Goal: Task Accomplishment & Management: Complete application form

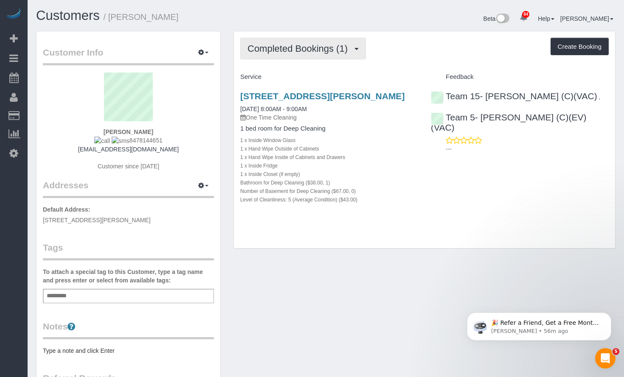
click at [263, 53] on span "Completed Bookings (1)" at bounding box center [299, 48] width 104 height 11
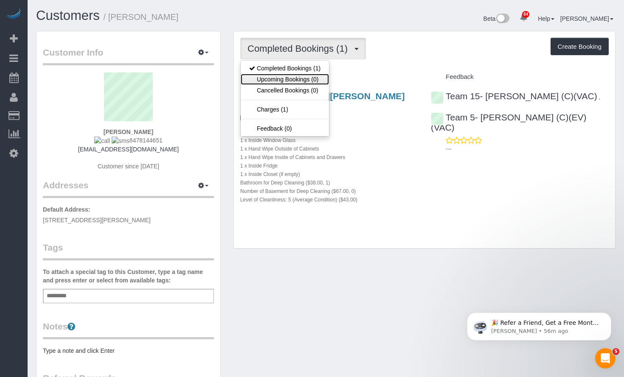
click at [276, 74] on link "Upcoming Bookings (0)" at bounding box center [285, 79] width 88 height 11
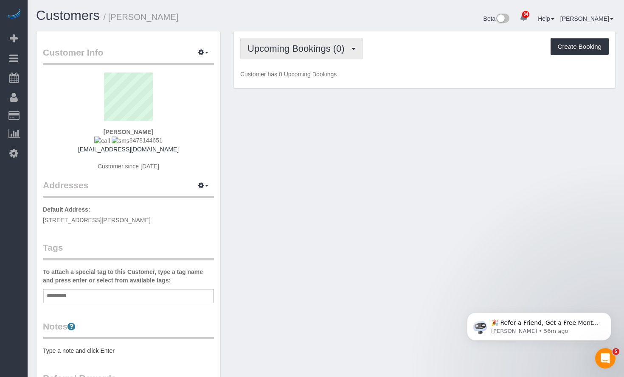
click at [275, 45] on span "Upcoming Bookings (0)" at bounding box center [297, 48] width 101 height 11
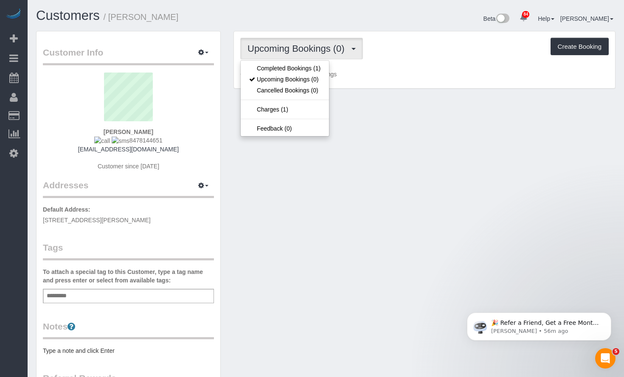
click at [283, 62] on ul "Completed Bookings (1) Upcoming Bookings (0) Cancelled Bookings (0) Charges (1)…" at bounding box center [284, 98] width 89 height 76
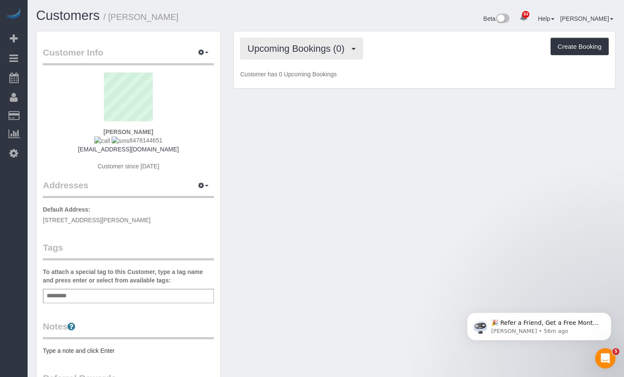
click at [279, 42] on button "Upcoming Bookings (0)" at bounding box center [301, 49] width 123 height 22
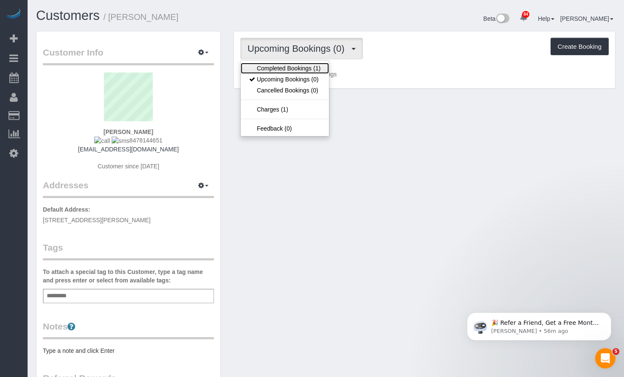
click at [281, 69] on link "Completed Bookings (1)" at bounding box center [285, 68] width 88 height 11
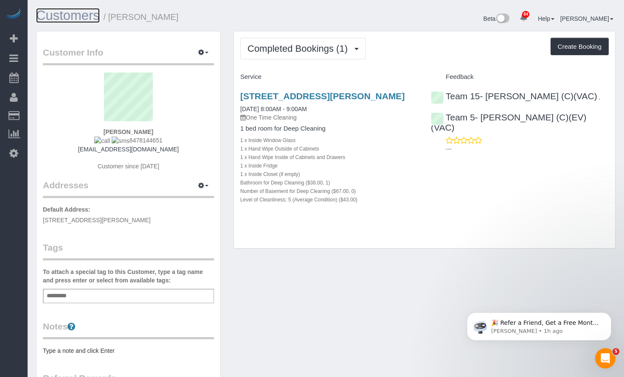
click at [74, 19] on link "Customers" at bounding box center [68, 15] width 64 height 15
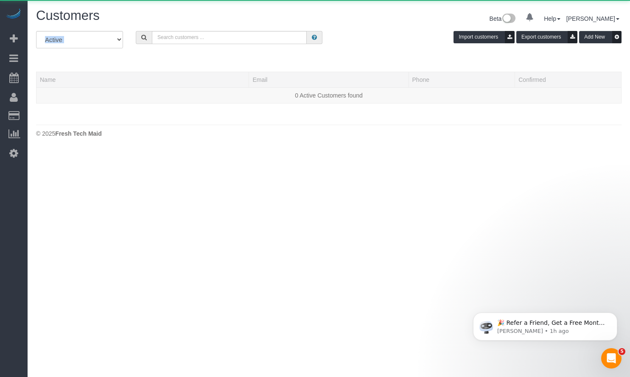
drag, startPoint x: 168, startPoint y: 30, endPoint x: 174, endPoint y: 34, distance: 7.0
click at [173, 33] on div "Customers Beta 0 Your Notifications You have 0 alerts Help Help Docs Take a Tou…" at bounding box center [329, 75] width 603 height 150
click at [175, 37] on input "text" at bounding box center [229, 37] width 155 height 13
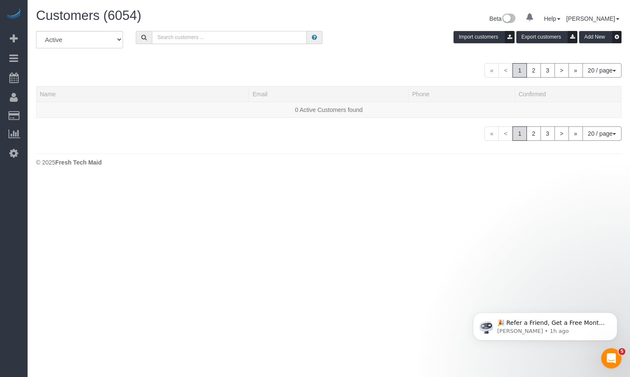
paste input "Scott Loza"
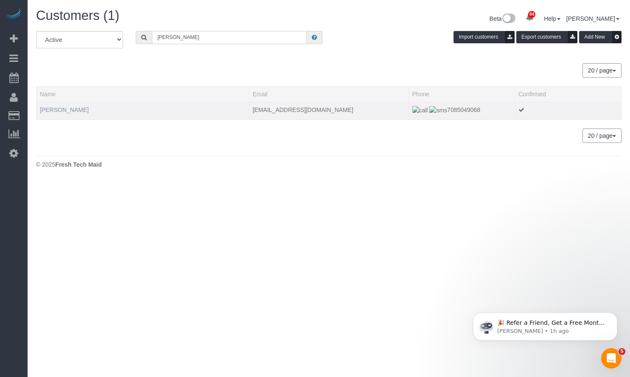
type input "Scott Loza"
click at [53, 109] on link "Scott Loza" at bounding box center [64, 110] width 49 height 7
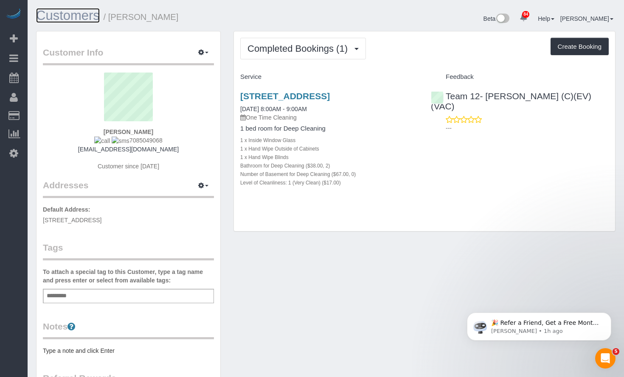
click at [73, 20] on link "Customers" at bounding box center [68, 15] width 64 height 15
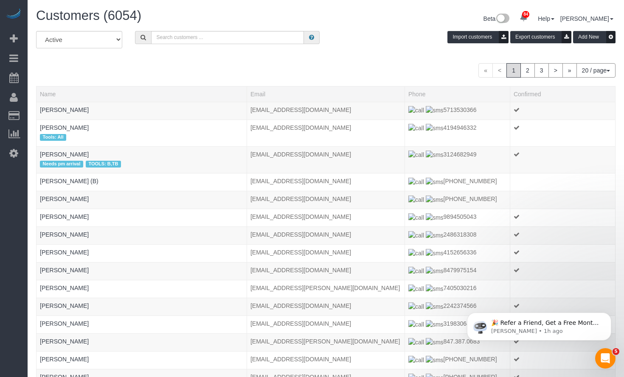
click at [191, 30] on div "Customers (6054) Beta 84 Your Notifications You have 0 alerts × You have 1 to c…" at bounding box center [326, 19] width 592 height 22
click at [190, 38] on input "text" at bounding box center [227, 37] width 153 height 13
paste input "Jory Hoffman"
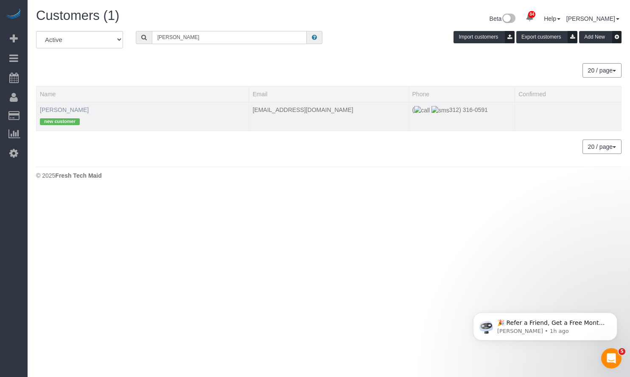
type input "Jory Hoffman"
click at [70, 112] on link "Jory Hoffman" at bounding box center [64, 110] width 49 height 7
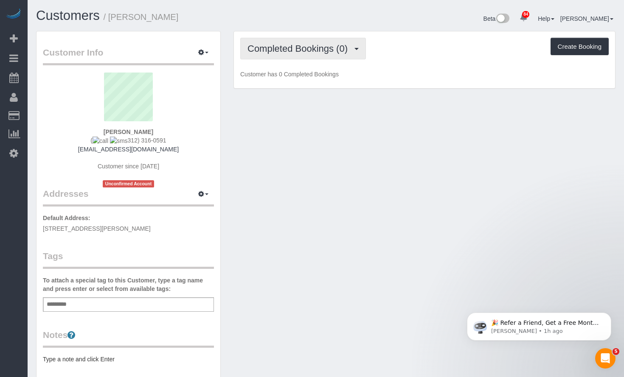
click at [325, 52] on span "Completed Bookings (0)" at bounding box center [299, 48] width 104 height 11
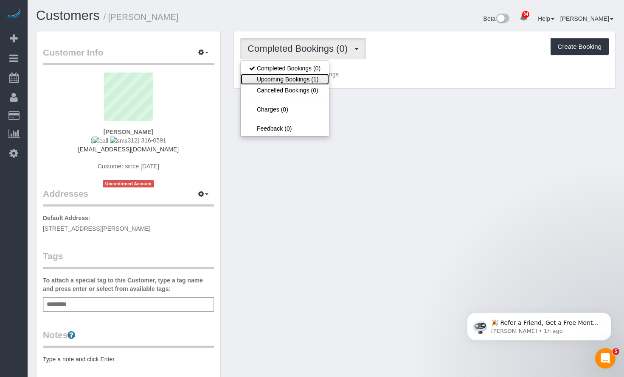
click at [316, 80] on link "Upcoming Bookings (1)" at bounding box center [285, 79] width 88 height 11
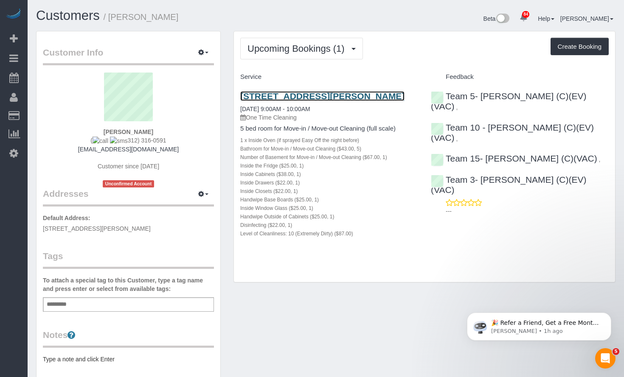
click at [312, 92] on link "1138 Judson Ave, Evanston, IL 60202" at bounding box center [322, 96] width 164 height 10
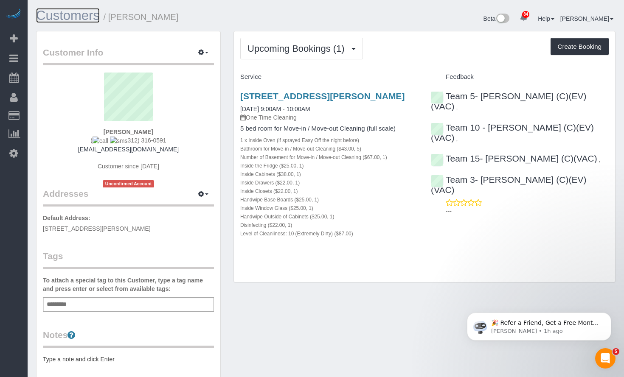
click at [73, 11] on link "Customers" at bounding box center [68, 15] width 64 height 15
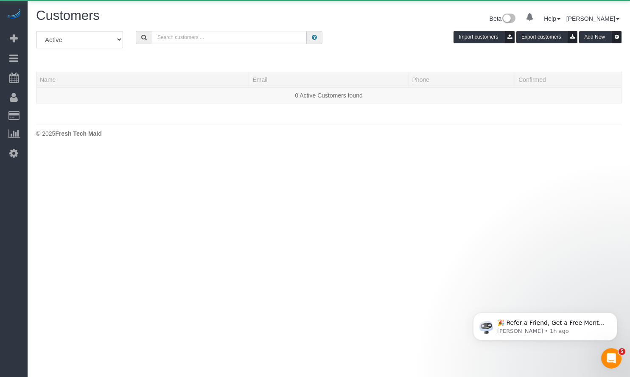
click at [213, 35] on input "text" at bounding box center [229, 37] width 155 height 13
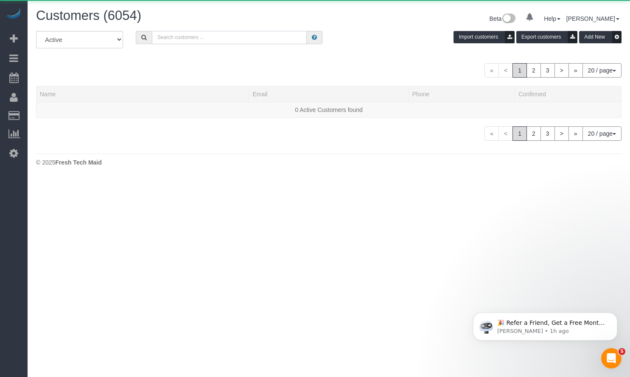
paste input "Vincent Buglio"
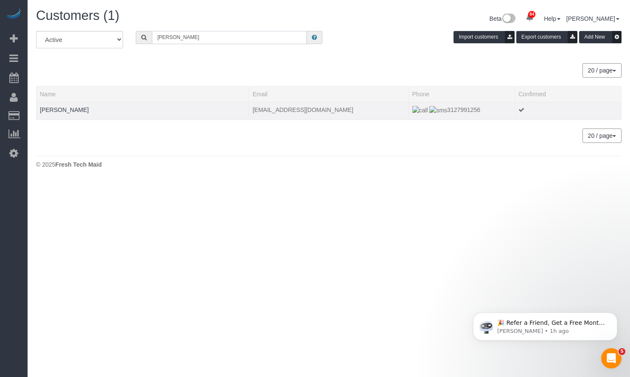
type input "Vincent Buglio"
click at [74, 115] on div at bounding box center [142, 115] width 205 height 2
click at [68, 107] on link "Vincent Buglio" at bounding box center [64, 110] width 49 height 7
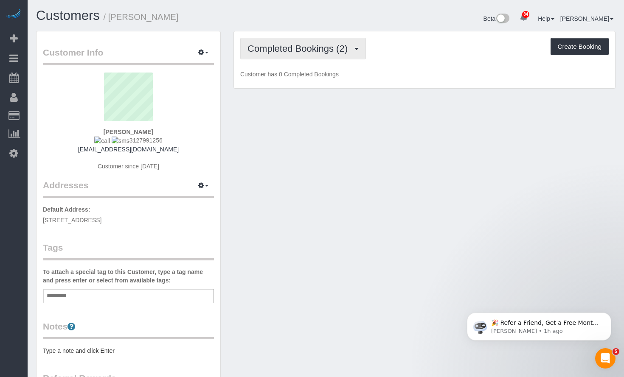
click at [296, 48] on span "Completed Bookings (2)" at bounding box center [299, 48] width 104 height 11
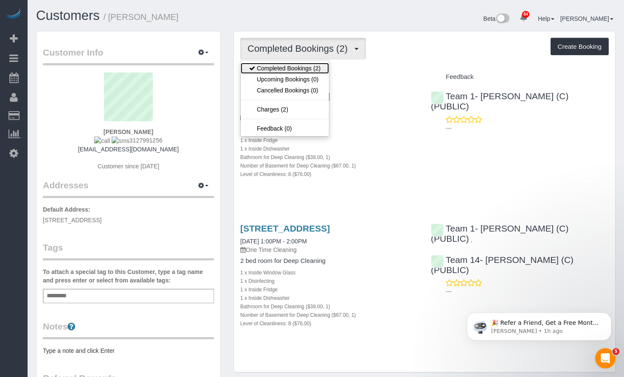
click at [292, 68] on link "Completed Bookings (2)" at bounding box center [285, 68] width 88 height 11
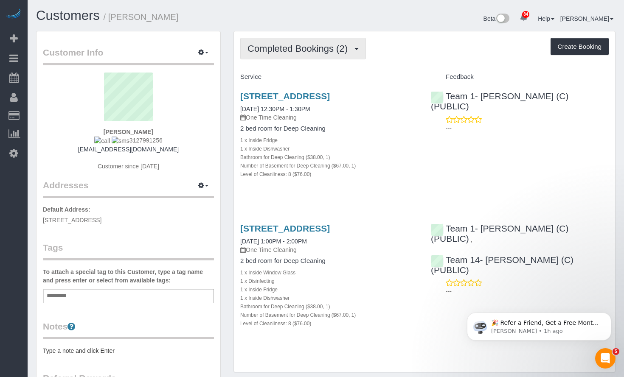
click at [296, 58] on button "Completed Bookings (2)" at bounding box center [303, 49] width 126 height 22
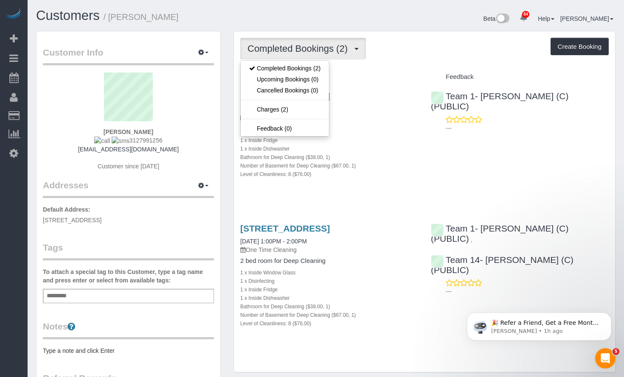
click at [391, 17] on div "Beta 84 Your Notifications You have 0 alerts × You have 1 to charge for 09/17/2…" at bounding box center [474, 19] width 296 height 22
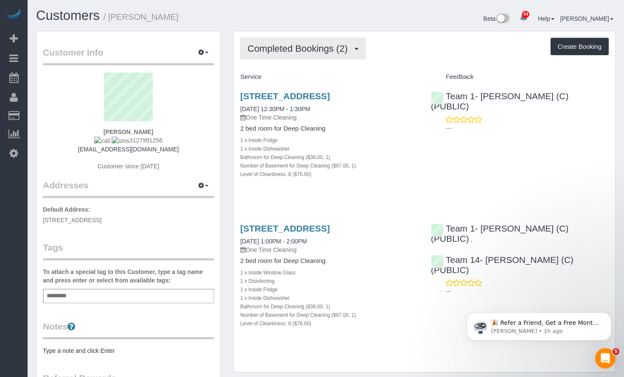
click at [324, 51] on span "Completed Bookings (2)" at bounding box center [299, 48] width 104 height 11
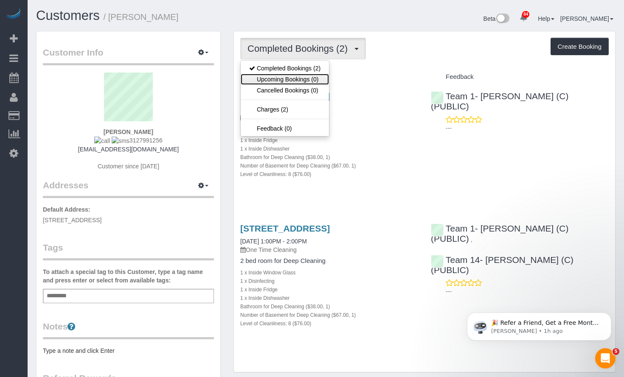
click at [322, 80] on link "Upcoming Bookings (0)" at bounding box center [285, 79] width 88 height 11
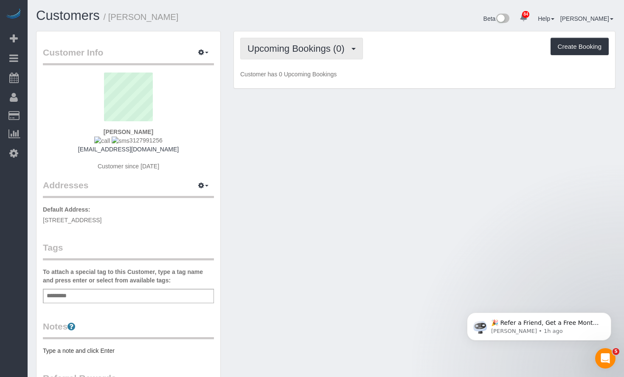
click at [319, 53] on span "Upcoming Bookings (0)" at bounding box center [297, 48] width 101 height 11
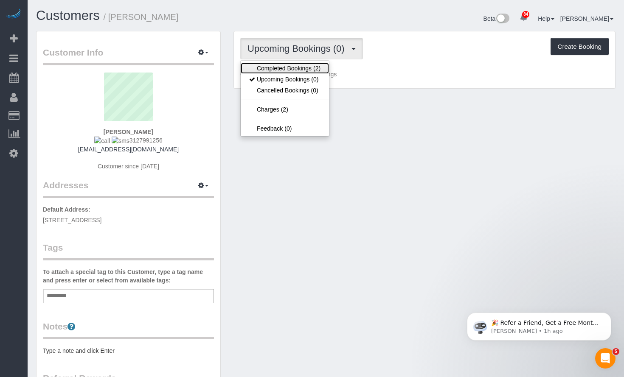
click at [313, 73] on link "Completed Bookings (2)" at bounding box center [285, 68] width 88 height 11
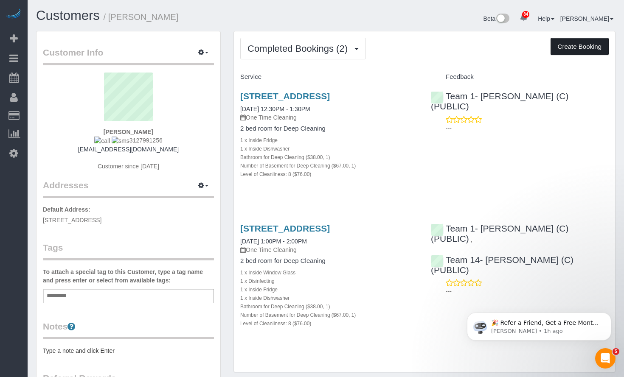
click at [562, 48] on button "Create Booking" at bounding box center [579, 47] width 58 height 18
select select "IL"
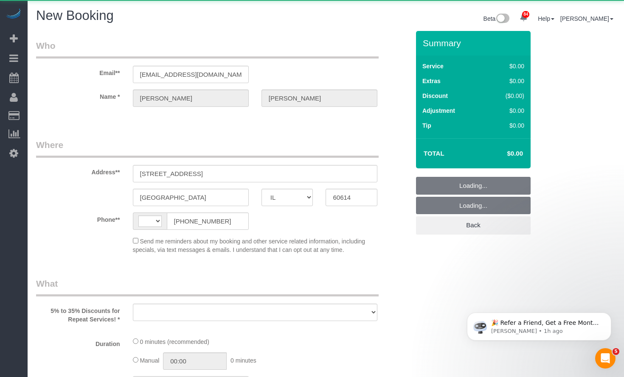
select select "string:[GEOGRAPHIC_DATA]"
select select "object:3653"
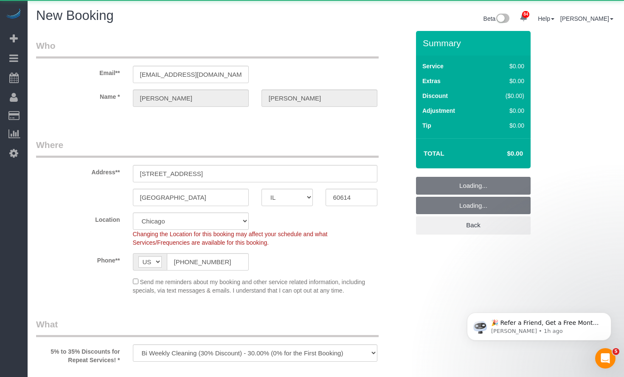
select select "string:fspay-5f182d03-466f-42fe-b688-c65ec231ece2"
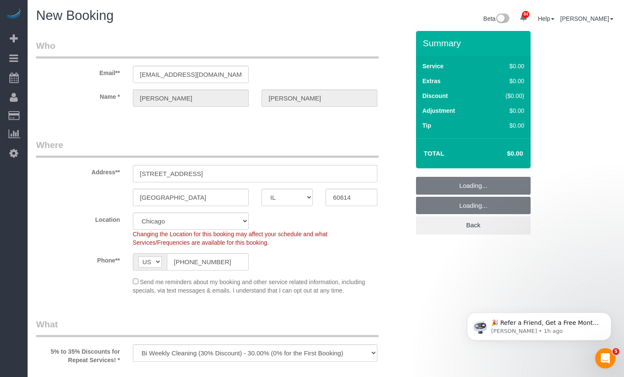
scroll to position [42, 0]
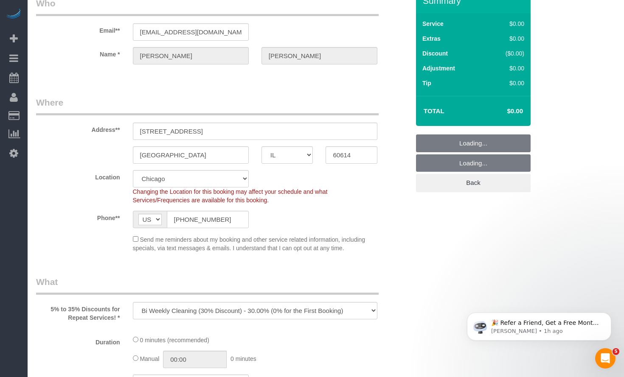
select select "512"
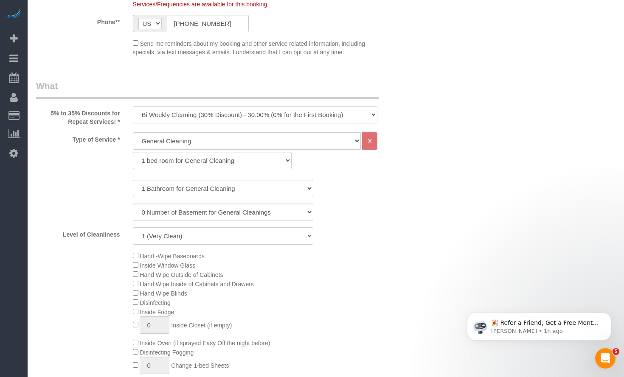
scroll to position [297, 0]
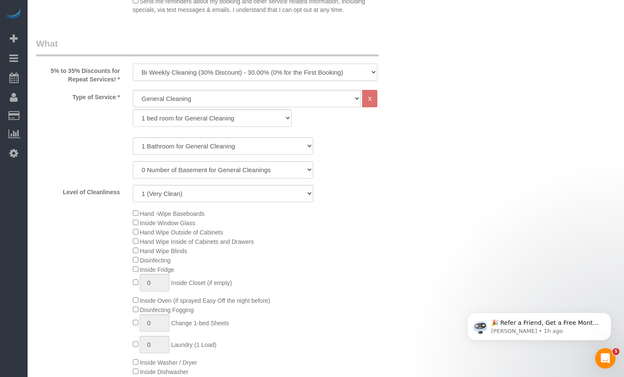
click at [306, 75] on select "One Time Cleaning Weekly Cleaning (35% Discount) - 35.00% (0% for the First Boo…" at bounding box center [255, 72] width 245 height 17
select select "object:4275"
click at [133, 64] on select "One Time Cleaning Weekly Cleaning (35% Discount) - 35.00% (0% for the First Boo…" at bounding box center [255, 72] width 245 height 17
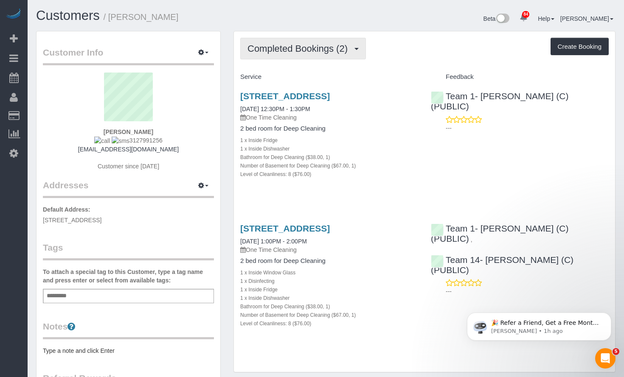
click at [311, 53] on span "Completed Bookings (2)" at bounding box center [299, 48] width 104 height 11
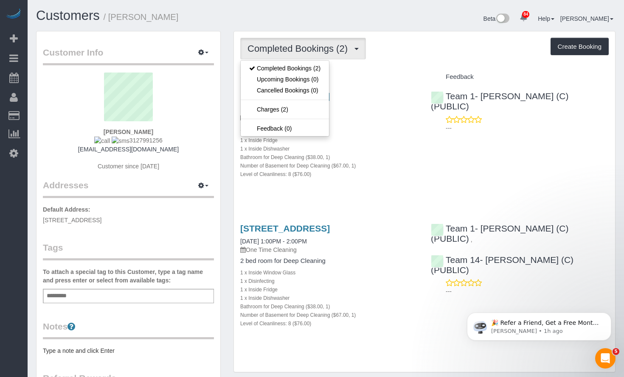
click at [403, 56] on div "Completed Bookings (2) Completed Bookings (2) Upcoming Bookings (0) Cancelled B…" at bounding box center [424, 49] width 368 height 22
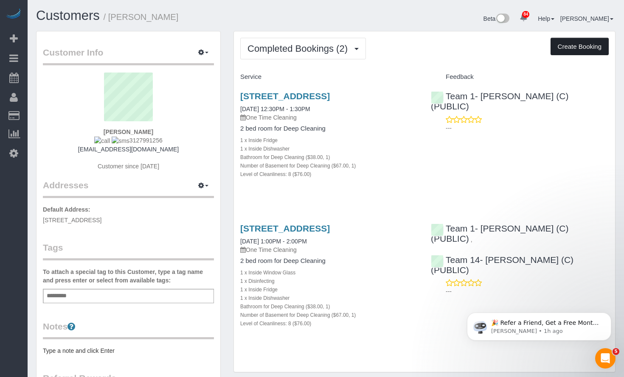
click at [568, 45] on button "Create Booking" at bounding box center [579, 47] width 58 height 18
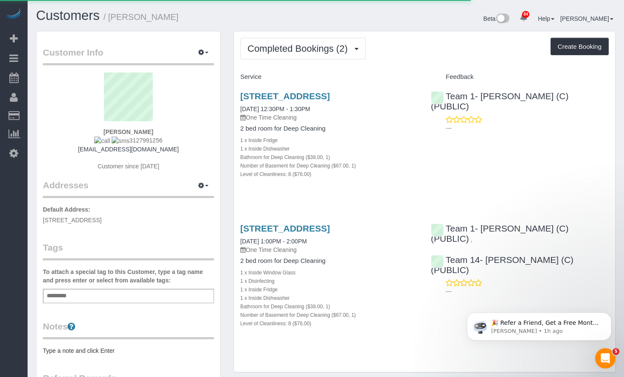
select select "IL"
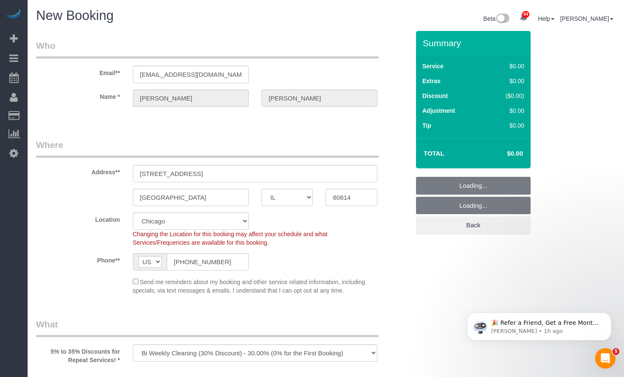
select select "object:5095"
select select "512"
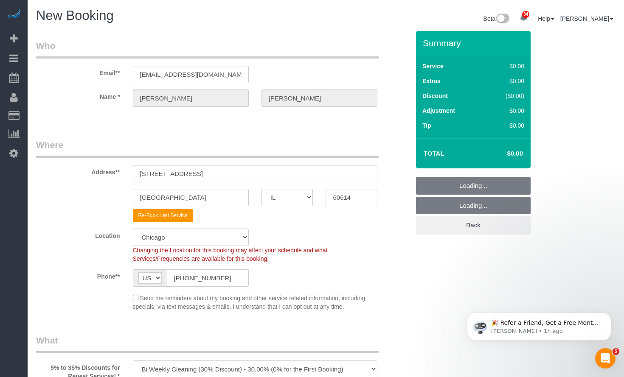
select select "object:5321"
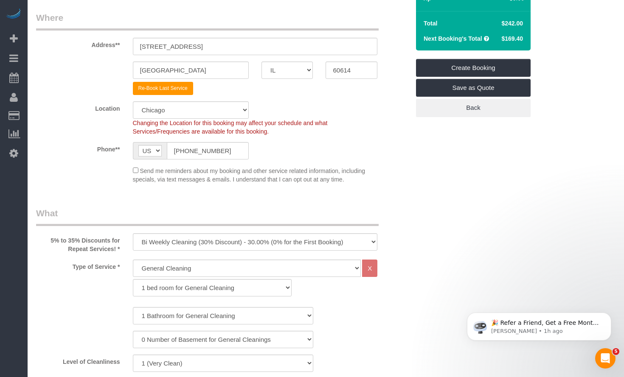
scroll to position [212, 0]
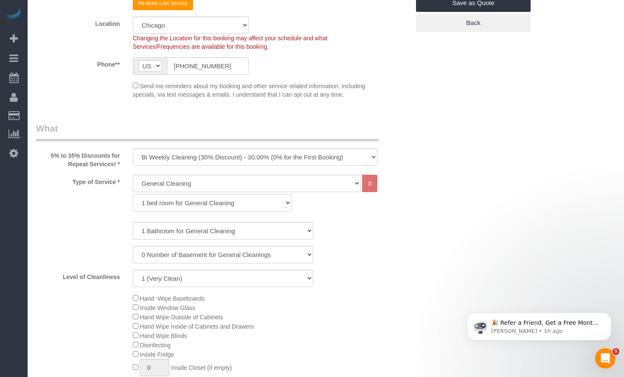
click at [205, 203] on select "1 bed room for General Cleaning 2 bed room for General Cleaning 3 bed room for …" at bounding box center [212, 202] width 159 height 17
select select "287"
click at [133, 194] on select "1 bed room for General Cleaning 2 bed room for General Cleaning 3 bed room for …" at bounding box center [212, 202] width 159 height 17
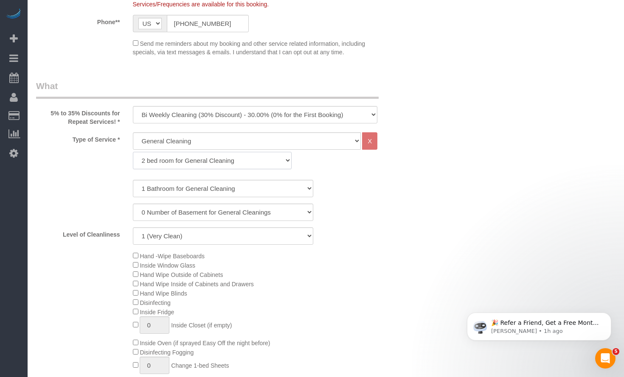
scroll to position [297, 0]
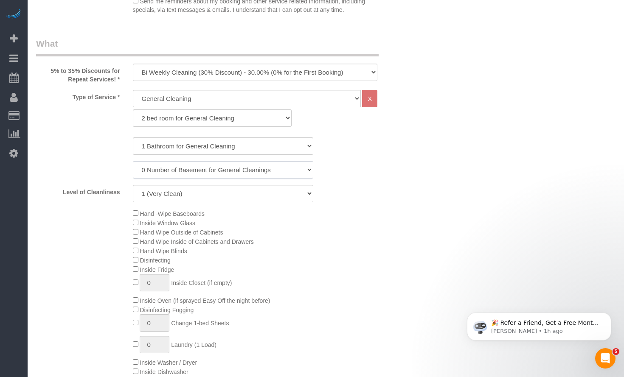
click at [211, 169] on select "0 Number of Basement for General Cleanings 1 Number of Basement for General Cle…" at bounding box center [223, 169] width 180 height 17
select select "1"
click at [133, 161] on select "0 Number of Basement for General Cleanings 1 Number of Basement for General Cle…" at bounding box center [223, 169] width 180 height 17
click at [199, 195] on select "1 (Very Clean) 2 3 4 5 (Average Condition) 6 7 8 9 10 (Extremely Dirty)" at bounding box center [223, 193] width 180 height 17
select select "5"
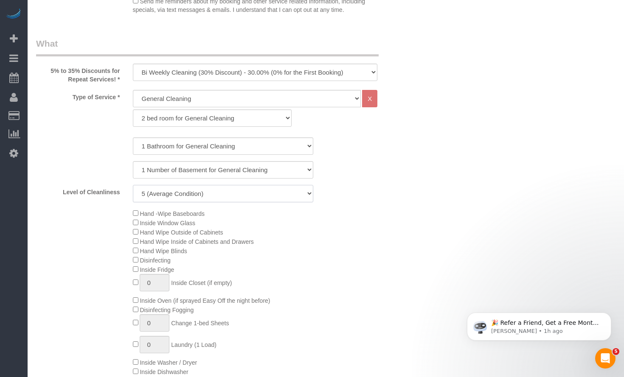
click at [133, 185] on select "1 (Very Clean) 2 3 4 5 (Average Condition) 6 7 8 9 10 (Extremely Dirty)" at bounding box center [223, 193] width 180 height 17
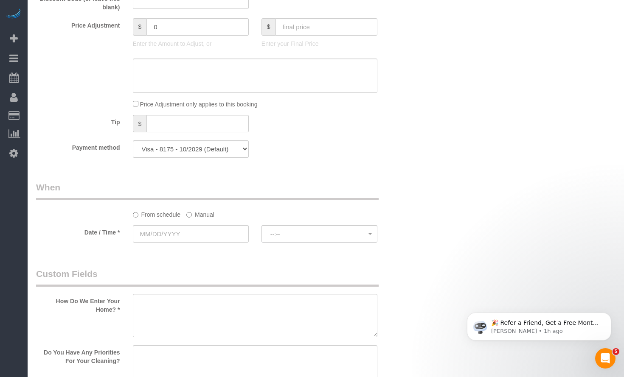
scroll to position [891, 0]
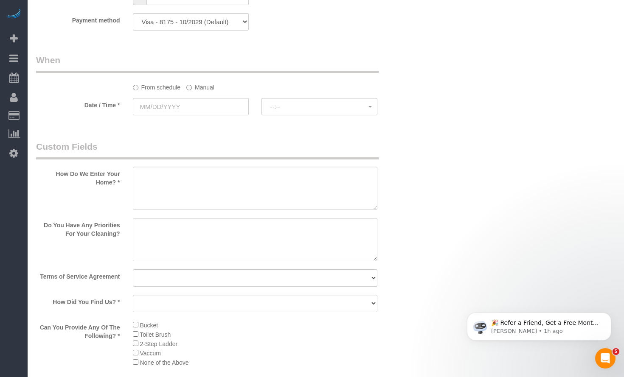
click at [202, 87] on label "Manual" at bounding box center [200, 85] width 28 height 11
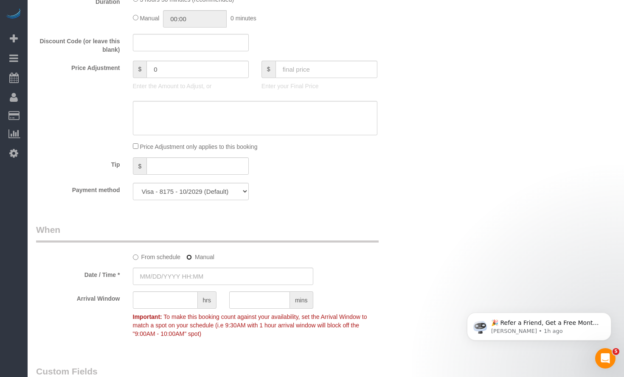
type input "09/17/2025 8:00AM"
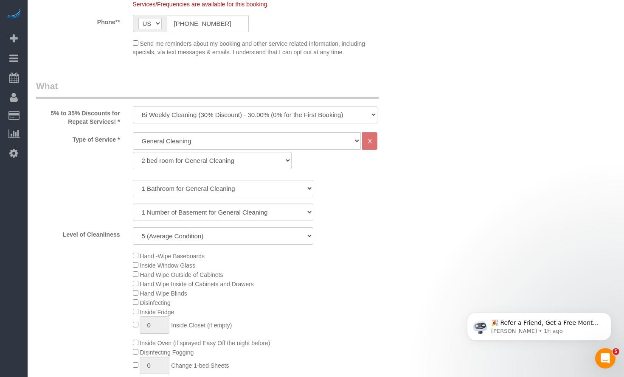
scroll to position [297, 0]
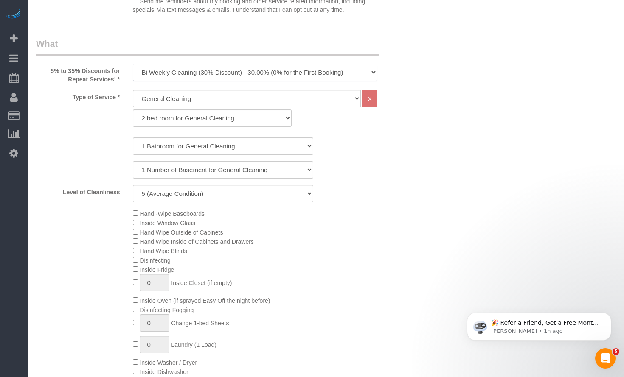
click at [213, 71] on select "One Time Cleaning Weekly Cleaning (35% Discount) - 35.00% (0% for the First Boo…" at bounding box center [255, 72] width 245 height 17
click at [238, 74] on select "One Time Cleaning Weekly Cleaning (35% Discount) - 35.00% (0% for the First Boo…" at bounding box center [255, 72] width 245 height 17
select select "object:5324"
click at [133, 64] on select "One Time Cleaning Weekly Cleaning (35% Discount) - 35.00% (0% for the First Boo…" at bounding box center [255, 72] width 245 height 17
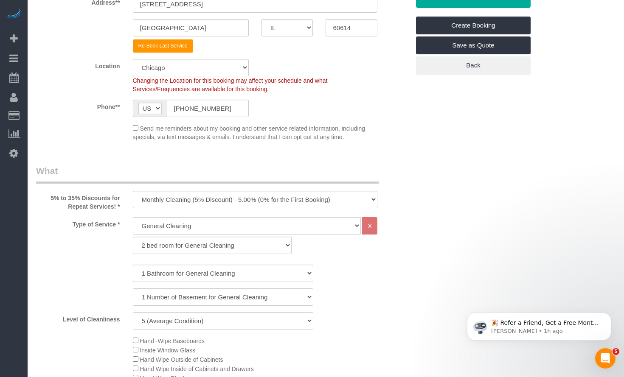
scroll to position [0, 0]
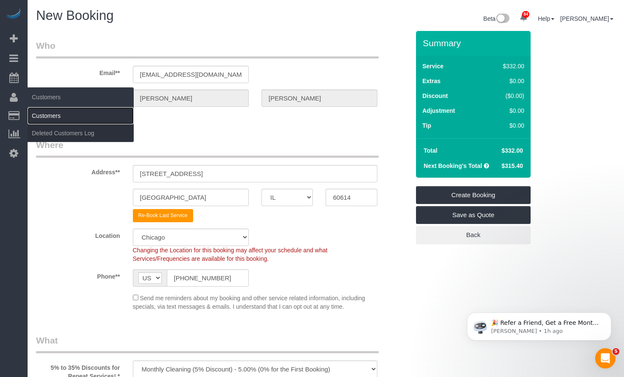
click at [51, 118] on link "Customers" at bounding box center [81, 115] width 106 height 17
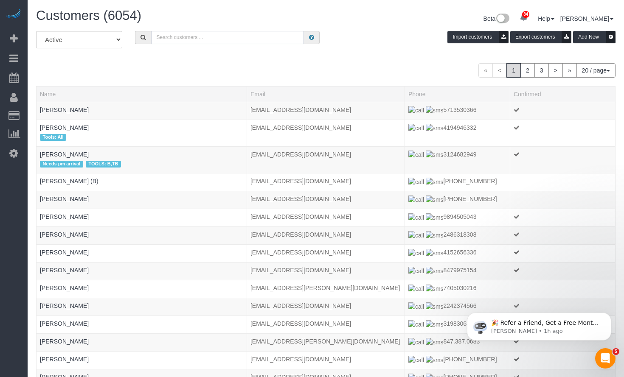
drag, startPoint x: 177, startPoint y: 40, endPoint x: 135, endPoint y: 45, distance: 42.3
click at [177, 40] on input "text" at bounding box center [227, 37] width 153 height 13
paste input "Josh Excell"
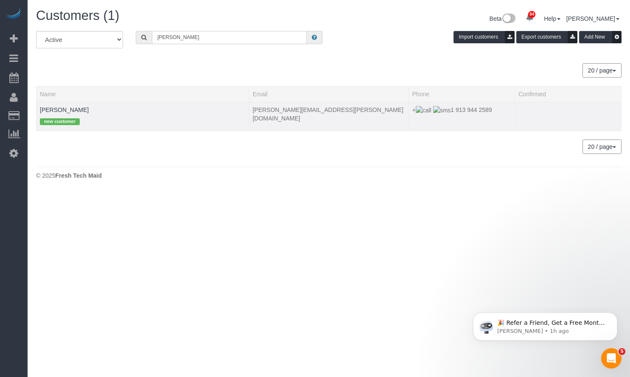
type input "Josh Excell"
click at [70, 115] on div "new customer" at bounding box center [142, 120] width 205 height 13
click at [67, 113] on td "Josh Excell new customer" at bounding box center [142, 116] width 213 height 29
click at [67, 108] on link "Josh Excell" at bounding box center [64, 110] width 49 height 7
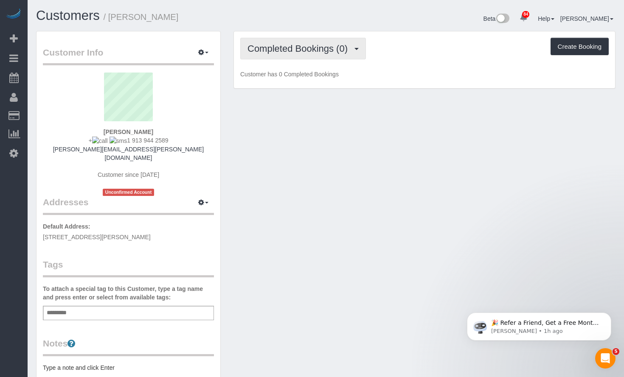
click at [328, 45] on span "Completed Bookings (0)" at bounding box center [299, 48] width 104 height 11
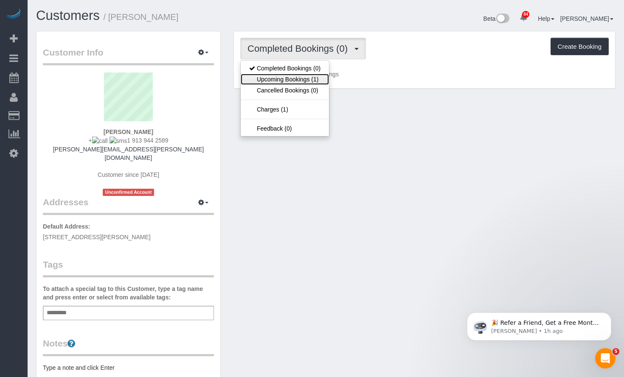
click at [316, 77] on link "Upcoming Bookings (1)" at bounding box center [285, 79] width 88 height 11
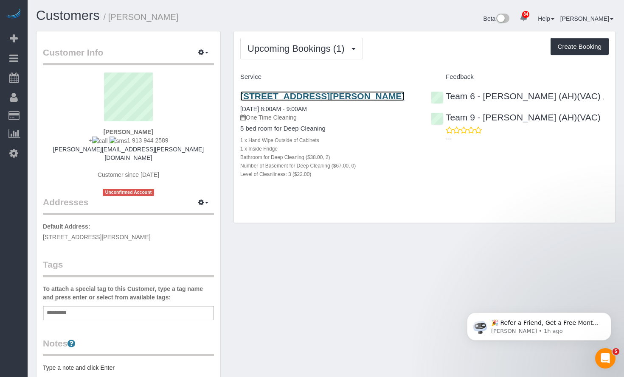
click at [313, 93] on link "1243 N Wilke Rd, Arlington Heights, Il, Arlington Heights, IL 60004" at bounding box center [322, 96] width 164 height 10
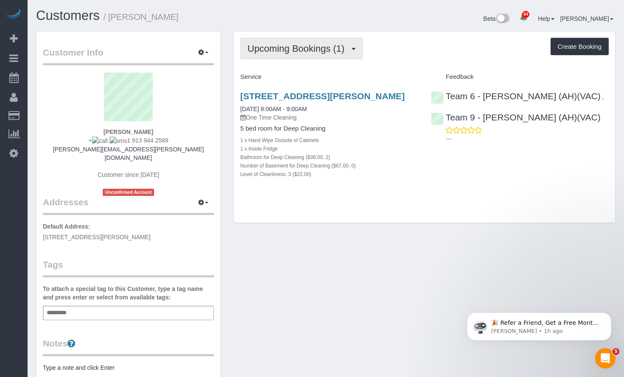
click at [305, 52] on span "Upcoming Bookings (1)" at bounding box center [297, 48] width 101 height 11
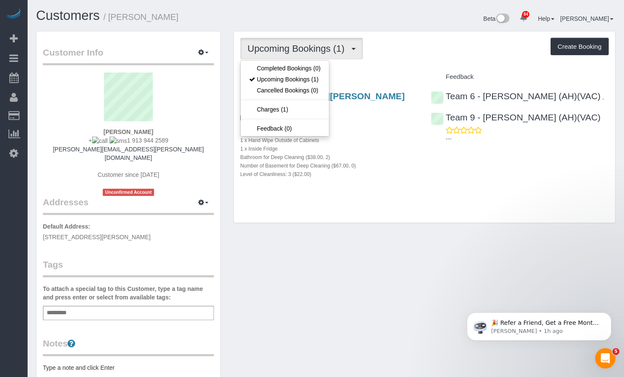
drag, startPoint x: 418, startPoint y: 31, endPoint x: 399, endPoint y: 56, distance: 31.8
click at [418, 31] on div "Upcoming Bookings (1) Completed Bookings (0) Upcoming Bookings (1) Cancelled Bo…" at bounding box center [424, 127] width 382 height 193
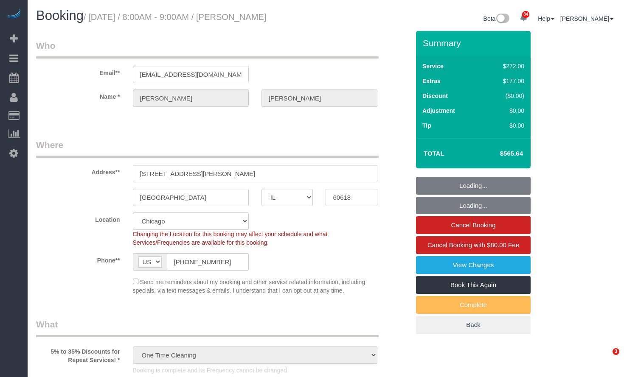
select select "IL"
select select "number:1"
select select "number:58"
select select "number:139"
select select "object:1053"
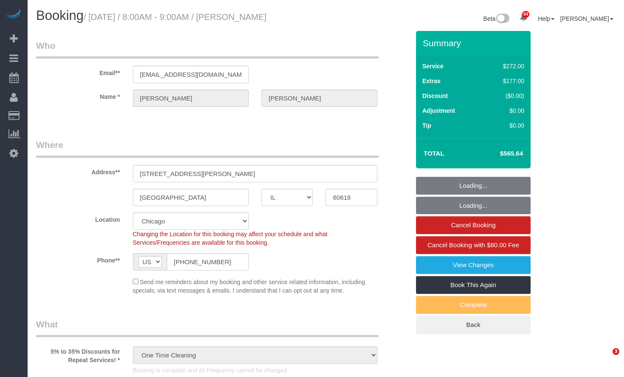
select select "513"
select select "spot1"
select select "5"
select select "IL"
select select "513"
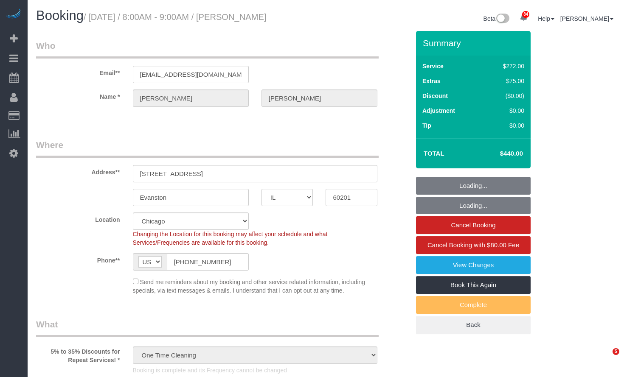
select select "2"
select select "spot1"
select select "number:1"
select select "number:58"
select select "number:139"
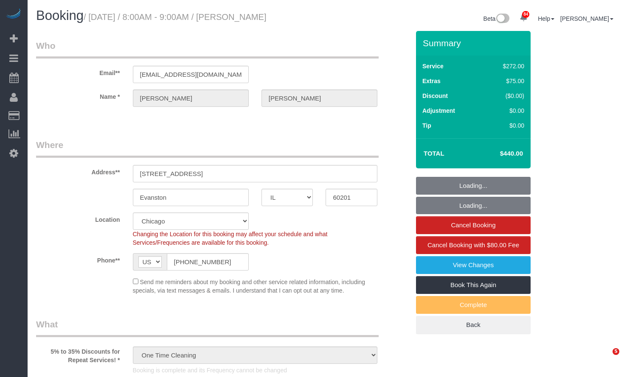
select select "number:106"
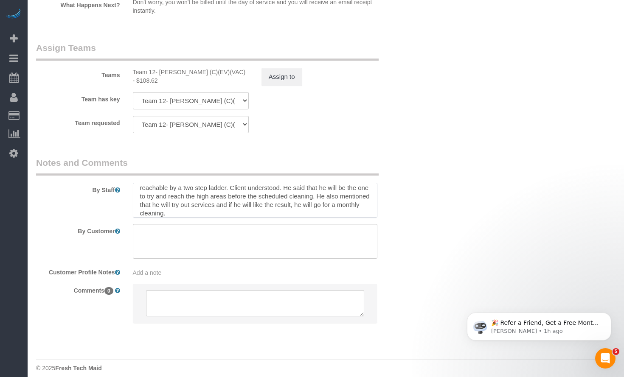
scroll to position [34, 0]
drag, startPoint x: 376, startPoint y: 190, endPoint x: 375, endPoint y: 207, distance: 17.4
click at [375, 207] on textarea at bounding box center [255, 200] width 245 height 35
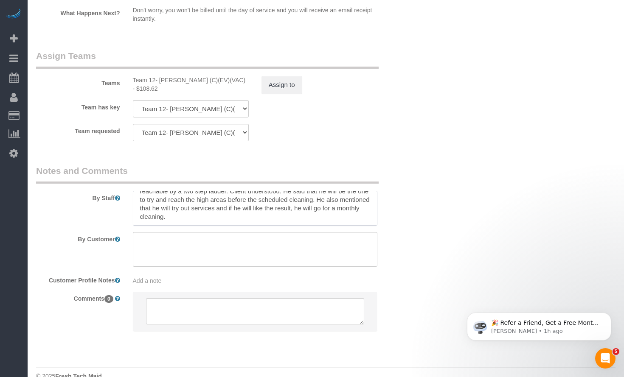
drag, startPoint x: 227, startPoint y: 202, endPoint x: 355, endPoint y: 225, distance: 129.8
click at [355, 225] on sui-booking-comments "By Staff By Customer Customer Profile Notes Add a note Comments 0" at bounding box center [222, 252] width 373 height 175
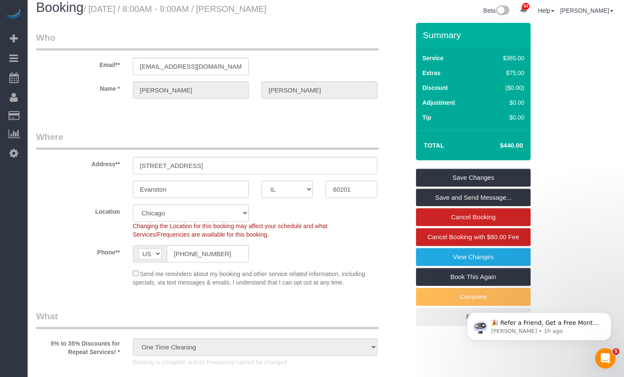
scroll to position [0, 0]
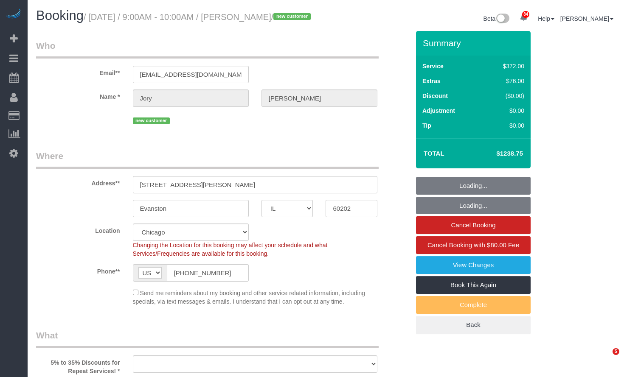
select select "IL"
select select "object:1356"
select select "514"
select select "5"
select select "1"
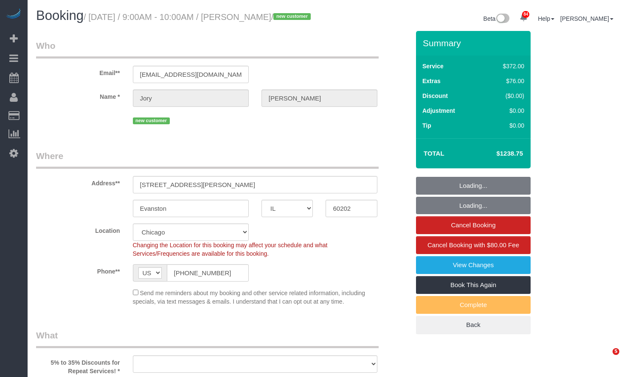
select select "10"
select select "number:1"
select select "number:69"
select select "number:139"
select select "number:104"
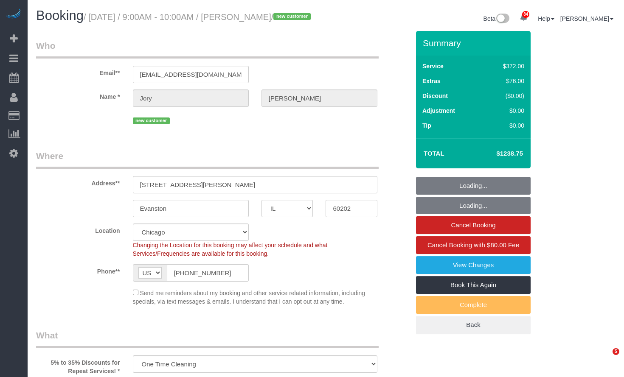
select select "spot1"
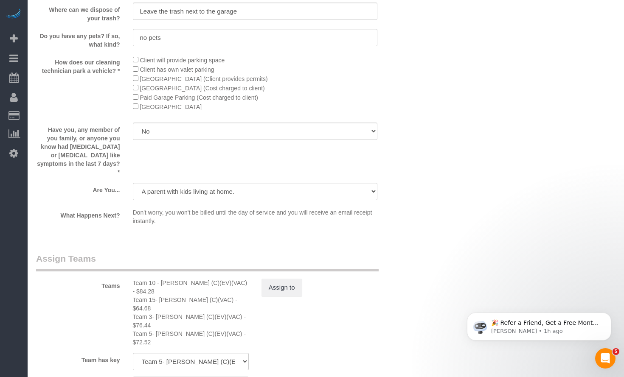
scroll to position [1443, 0]
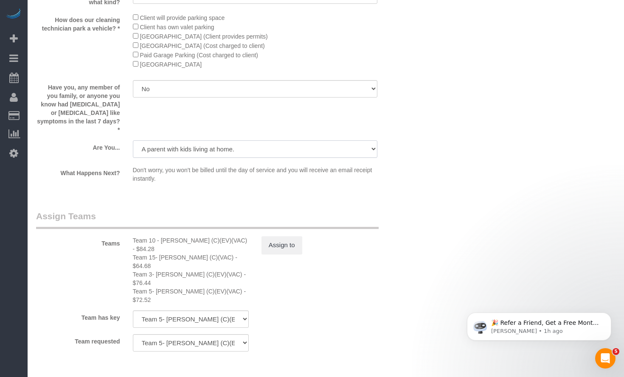
click at [352, 157] on select "A parent with kids living at home. A parent with kids out of home. A person loo…" at bounding box center [255, 148] width 245 height 17
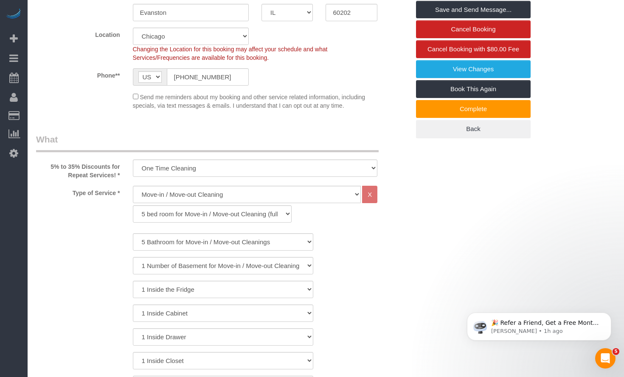
scroll to position [0, 0]
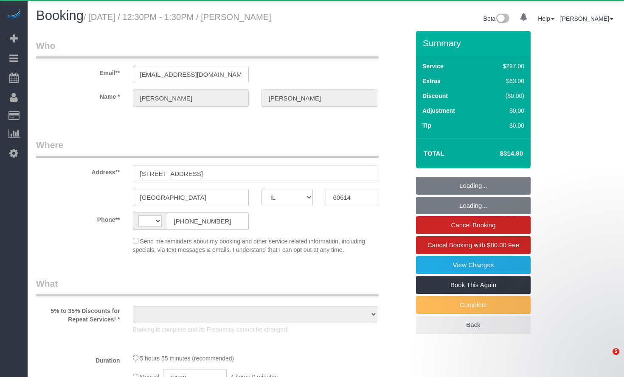
select select "IL"
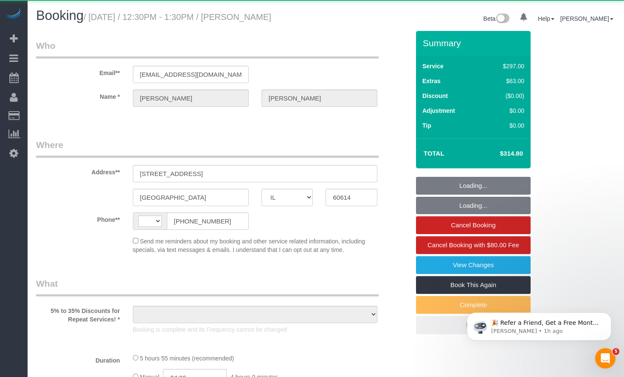
select select "513"
select select "1"
select select "8"
select select "string:US"
select select "object:956"
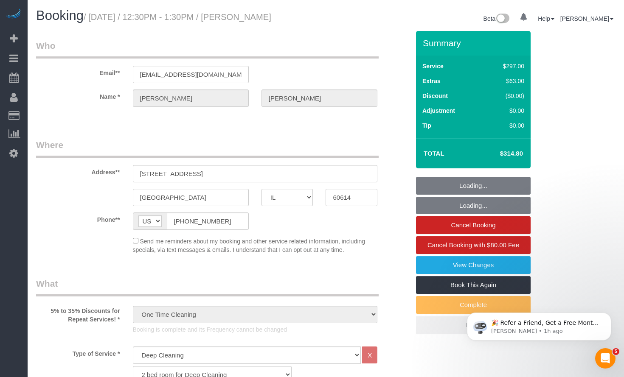
select select "string:fspay-5f182d03-466f-42fe-b688-c65ec231ece2"
select select "spot1"
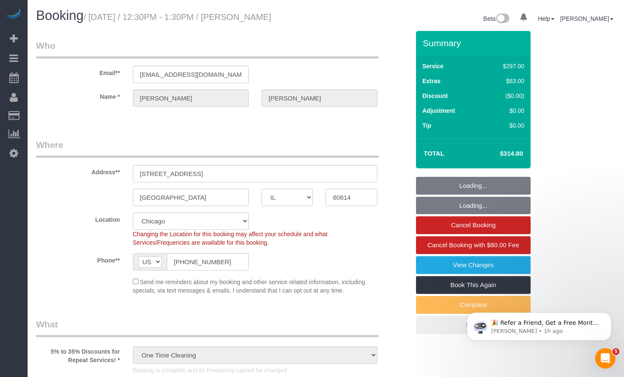
select select "object:1194"
select select "1"
select select "8"
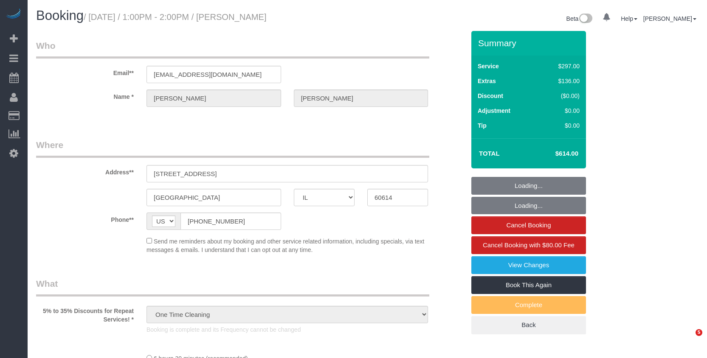
select select "IL"
select select "number:1"
select select "number:68"
select select "number:139"
select select "number:106"
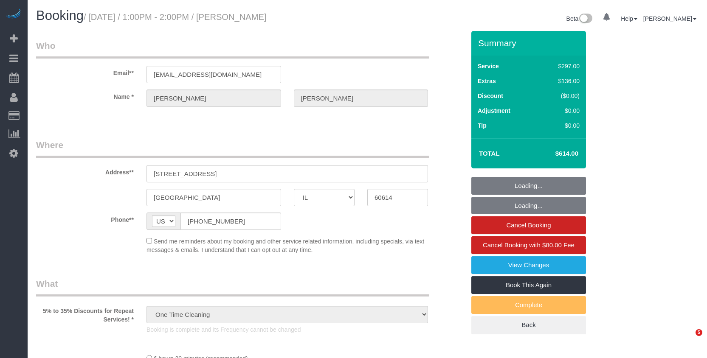
select select "spot1"
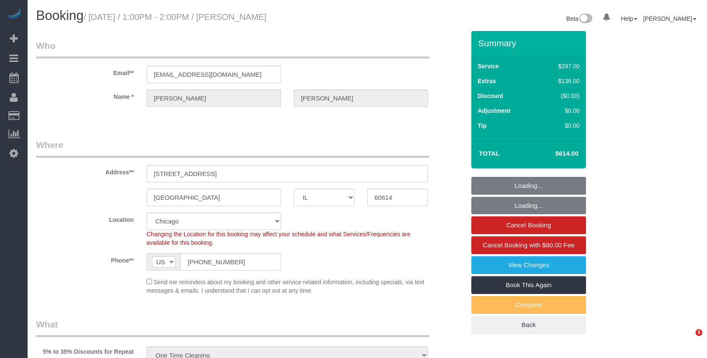
select select
select select "object:1053"
select select "513"
select select "spot6"
select select "1"
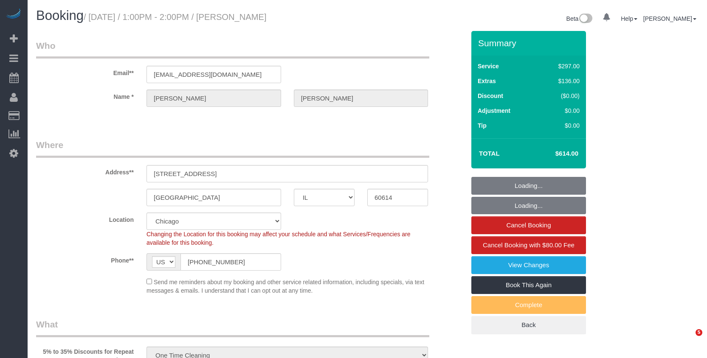
select select "8"
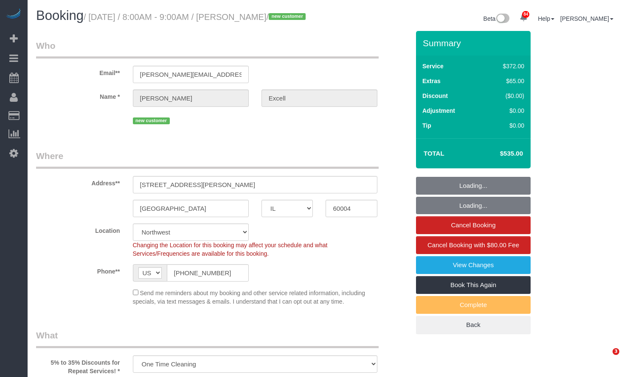
select select "IL"
select select "513"
select select "2"
select select "3"
select select "number:1"
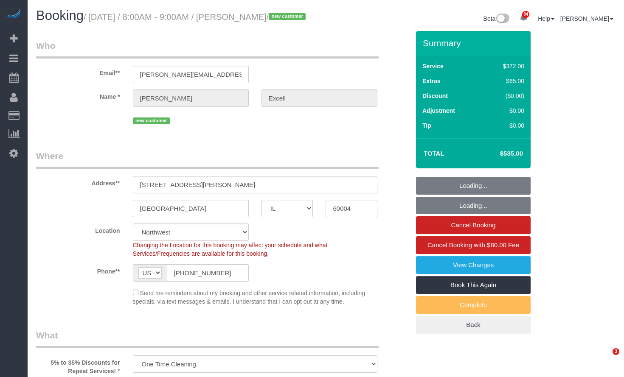
select select "number:58"
select select "number:139"
select select "number:106"
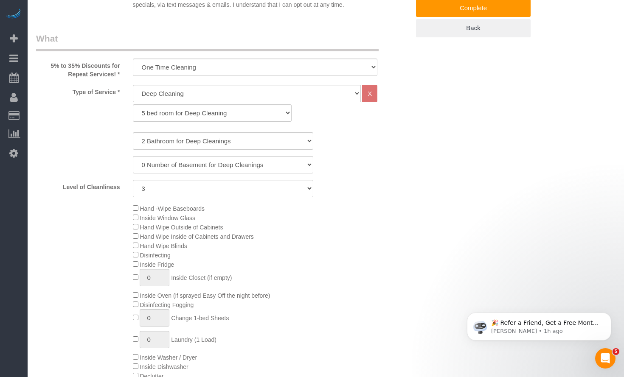
scroll to position [340, 0]
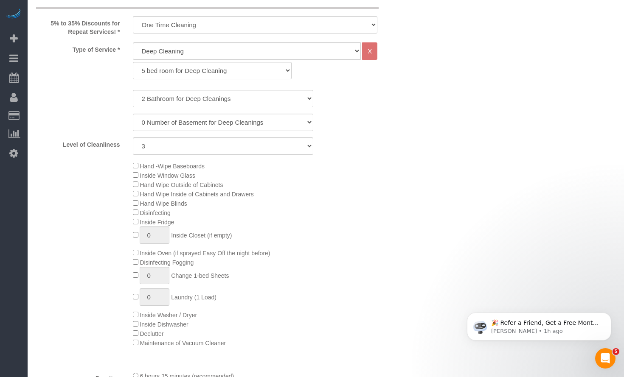
click at [135, 199] on div "Hand -Wipe Baseboards Inside Window Glass Hand Wipe Outside of Cabinets Hand Wi…" at bounding box center [271, 254] width 290 height 186
click at [174, 60] on select "General Cleaning Deep Cleaning Move-in / Move-out Cleaning COUNTS Cleaning" at bounding box center [247, 50] width 228 height 17
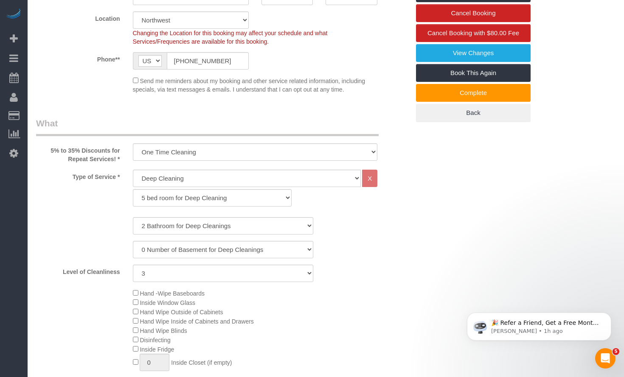
scroll to position [297, 0]
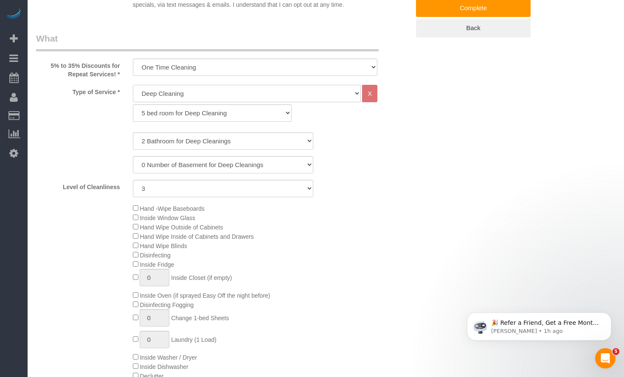
click at [234, 102] on select "General Cleaning Deep Cleaning Move-in / Move-out Cleaning COUNTS Cleaning" at bounding box center [247, 93] width 228 height 17
select select "512"
click at [133, 95] on select "General Cleaning Deep Cleaning Move-in / Move-out Cleaning COUNTS Cleaning" at bounding box center [247, 93] width 228 height 17
select select "286"
select select "3"
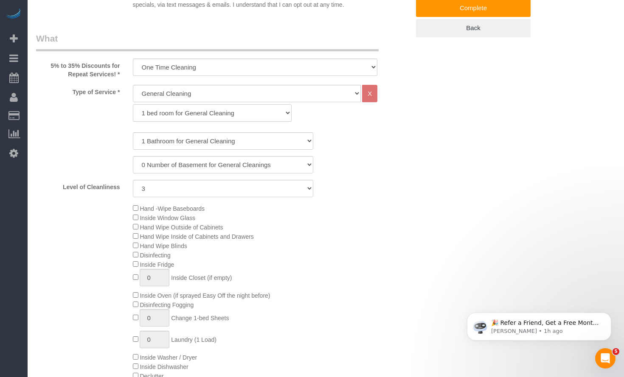
click at [190, 122] on select "1 bed room for General Cleaning 2 bed room for General Cleaning 3 bed room for …" at bounding box center [212, 112] width 159 height 17
select select "290"
click at [133, 115] on select "1 bed room for General Cleaning 2 bed room for General Cleaning 3 bed room for …" at bounding box center [212, 112] width 159 height 17
select select "3"
click at [178, 150] on select "1 Bathroom for General Cleaning 2 Bathroom for General Cleanings 3 Bathroom for…" at bounding box center [223, 140] width 180 height 17
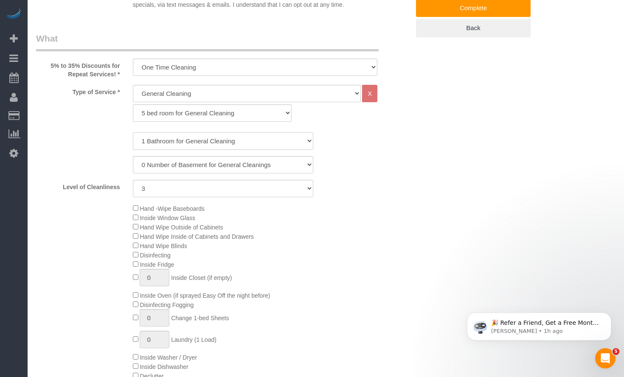
select select "2"
click at [133, 143] on select "1 Bathroom for General Cleaning 2 Bathroom for General Cleanings 3 Bathroom for…" at bounding box center [223, 140] width 180 height 17
click at [178, 174] on select "0 Number of Basement for General Cleanings 1 Number of Basement for General Cle…" at bounding box center [223, 164] width 180 height 17
click at [403, 174] on div "0 Number of Basement for General Cleanings 1 Number of Basement for General Cle…" at bounding box center [223, 164] width 386 height 17
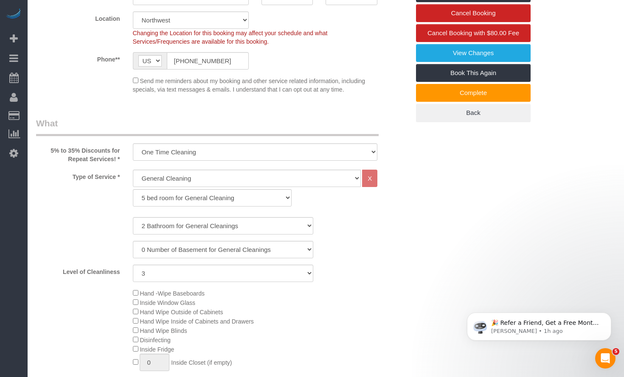
scroll to position [424, 0]
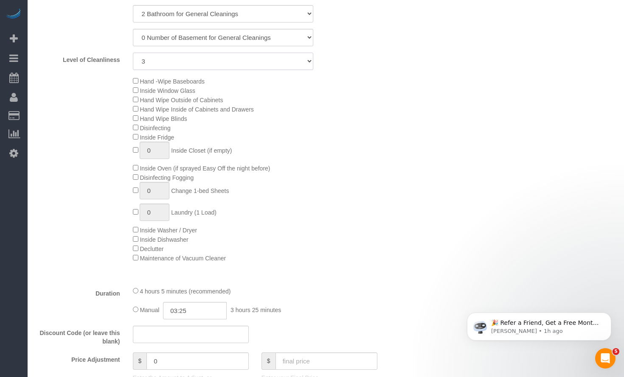
click at [272, 70] on select "1 (Very Clean) 2 3 4 5 (Average Condition) 6 7 8 9 10 (Extremely Dirty)" at bounding box center [223, 61] width 180 height 17
select select "5"
click at [133, 63] on select "1 (Very Clean) 2 3 4 5 (Average Condition) 6 7 8 9 10 (Extremely Dirty)" at bounding box center [223, 61] width 180 height 17
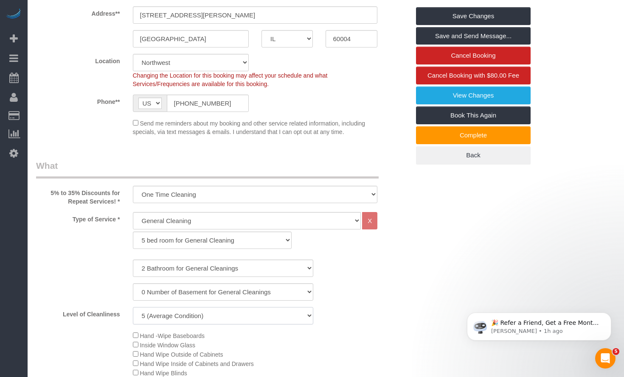
scroll to position [0, 0]
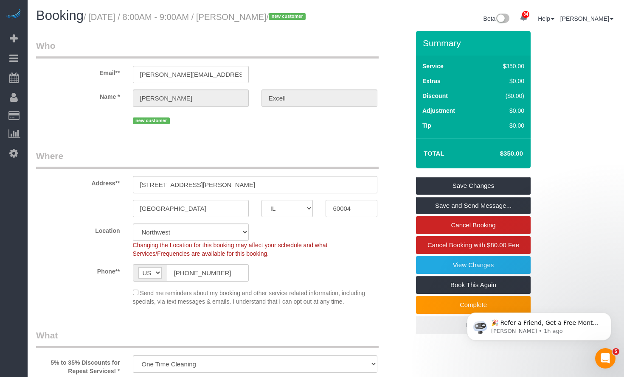
drag, startPoint x: 496, startPoint y: 162, endPoint x: 516, endPoint y: 164, distance: 19.6
click at [516, 157] on h4 "$350.00" at bounding box center [498, 153] width 48 height 7
copy h4 "$350."
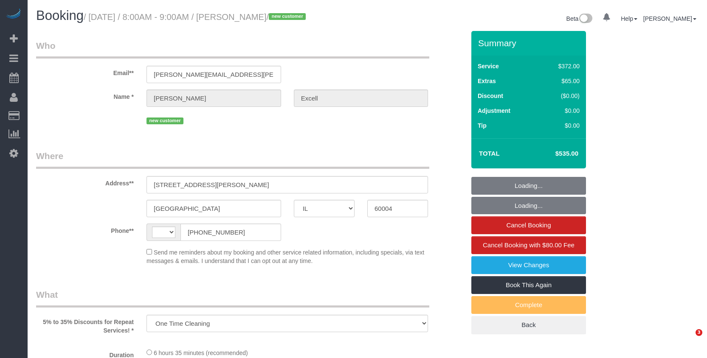
select select "IL"
select select "string:[GEOGRAPHIC_DATA]"
select select "string:fspay-14be5746-eae1-49cd-8482-7828b7f15521"
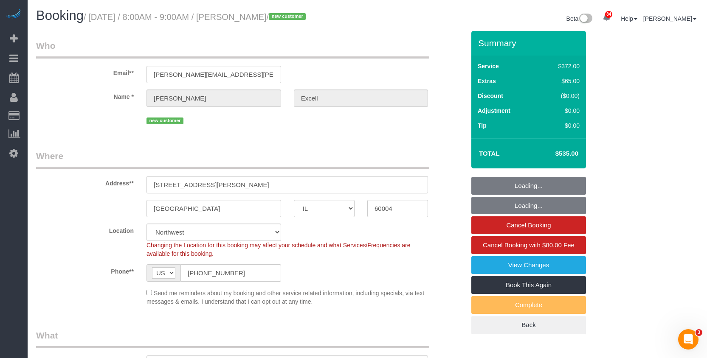
select select "number:1"
select select "number:58"
select select "number:139"
select select "number:106"
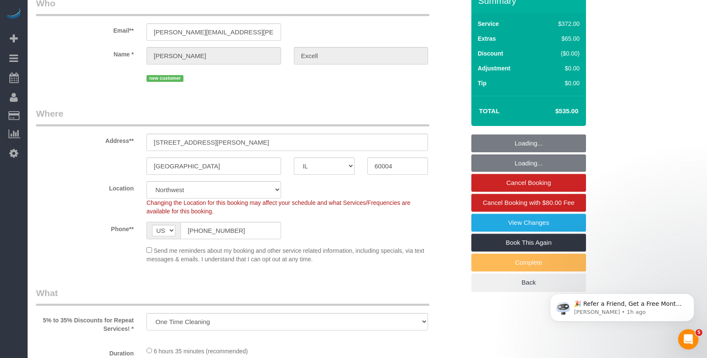
select select "513"
select select "2"
select select "3"
select select "object:1260"
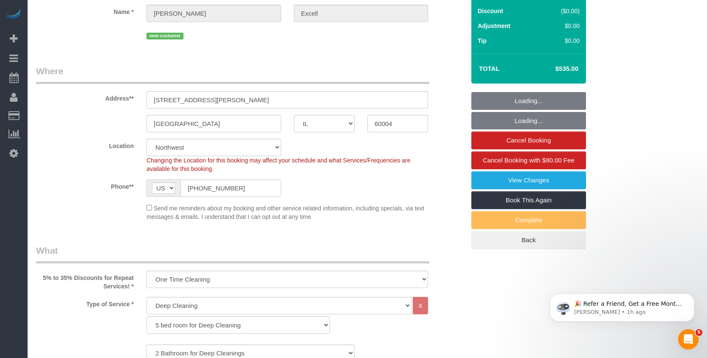
select select "2"
select select "3"
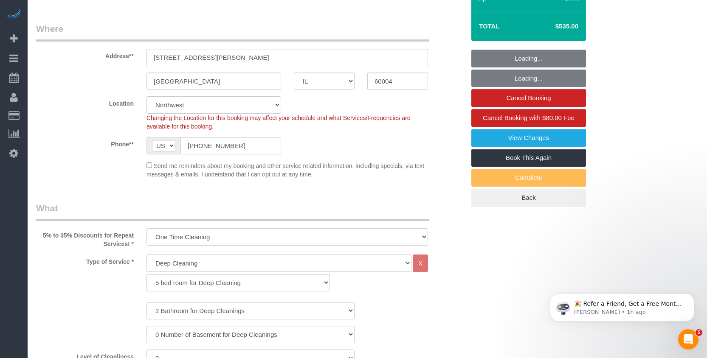
scroll to position [170, 0]
